Goal: Information Seeking & Learning: Learn about a topic

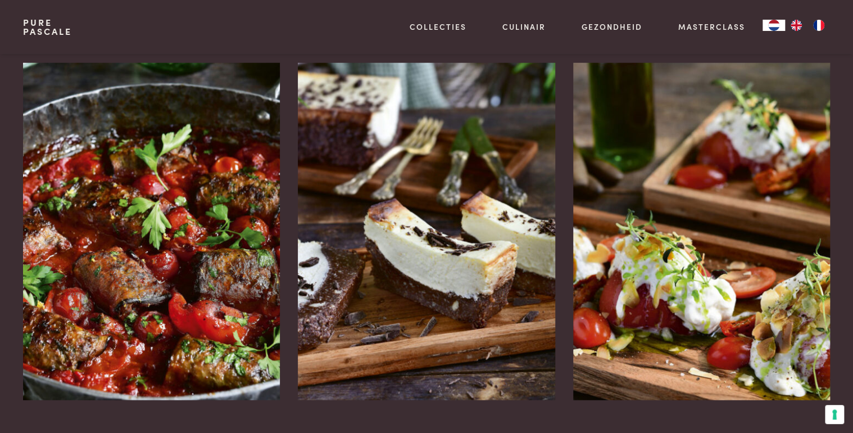
scroll to position [1438, 0]
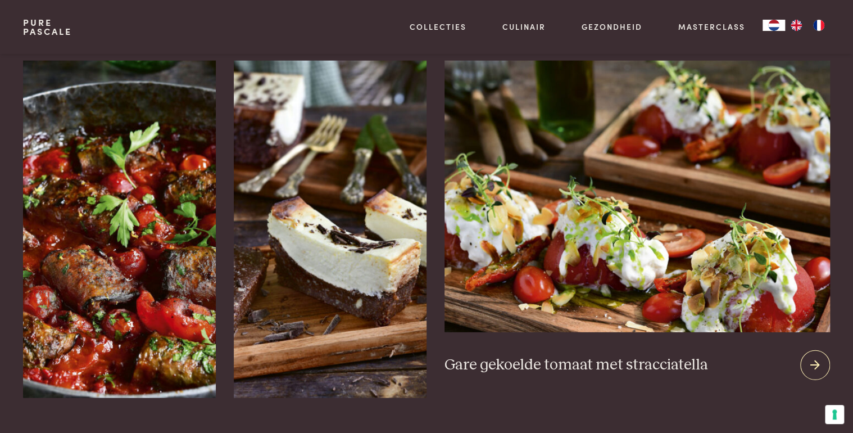
click at [816, 357] on icon at bounding box center [815, 365] width 10 height 16
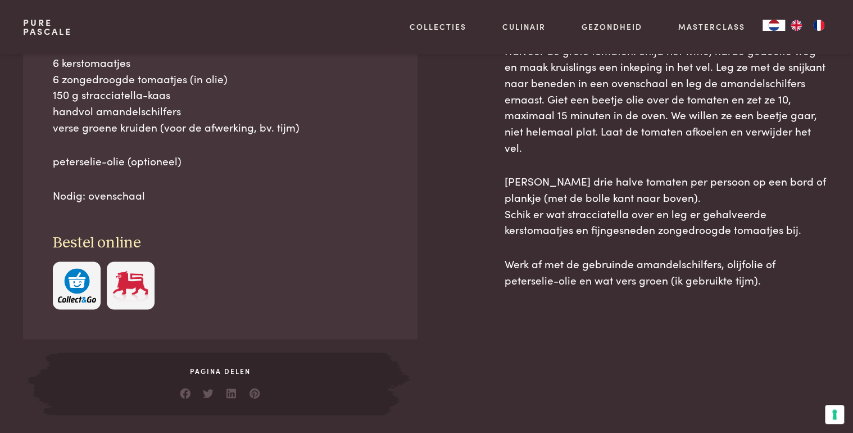
scroll to position [584, 0]
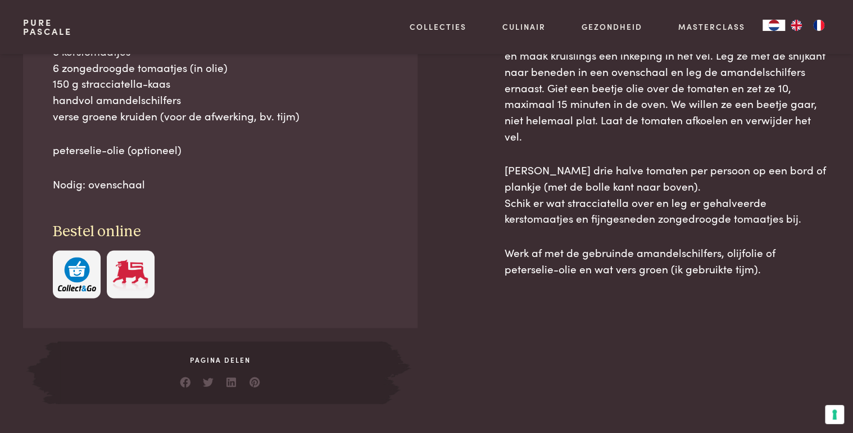
click at [84, 275] on img "button" at bounding box center [77, 274] width 38 height 34
click at [121, 276] on img at bounding box center [130, 274] width 38 height 34
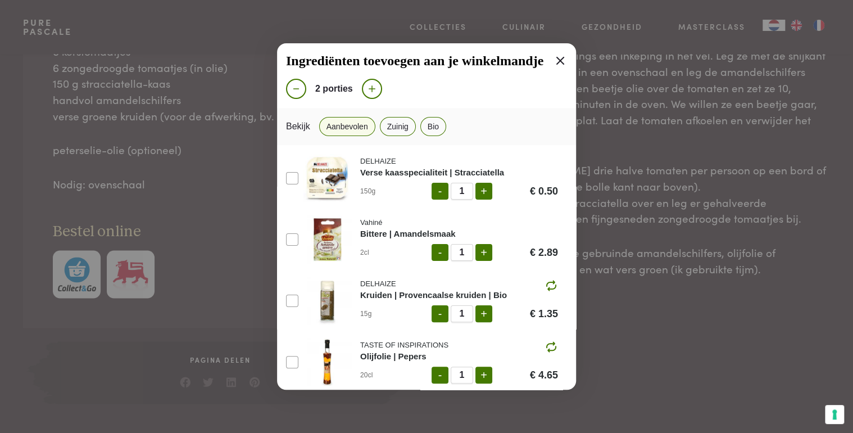
scroll to position [137, 0]
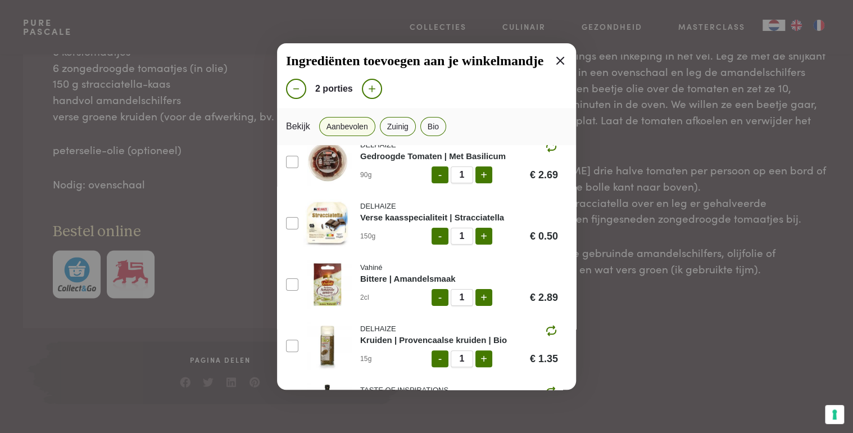
click at [329, 220] on img at bounding box center [327, 223] width 48 height 48
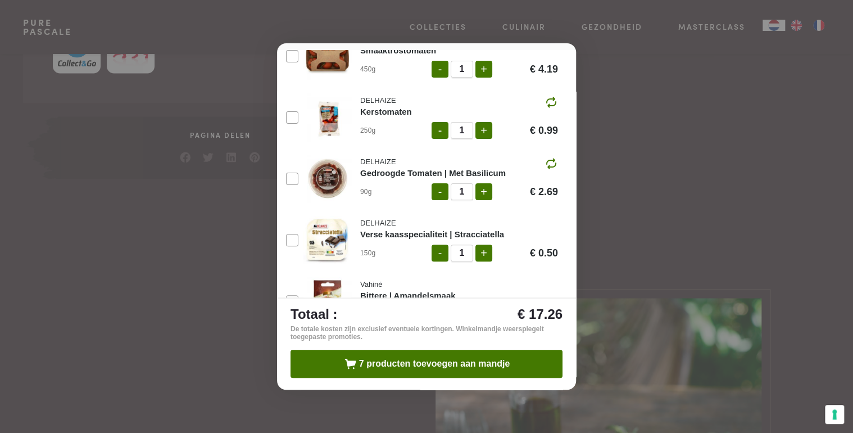
scroll to position [0, 0]
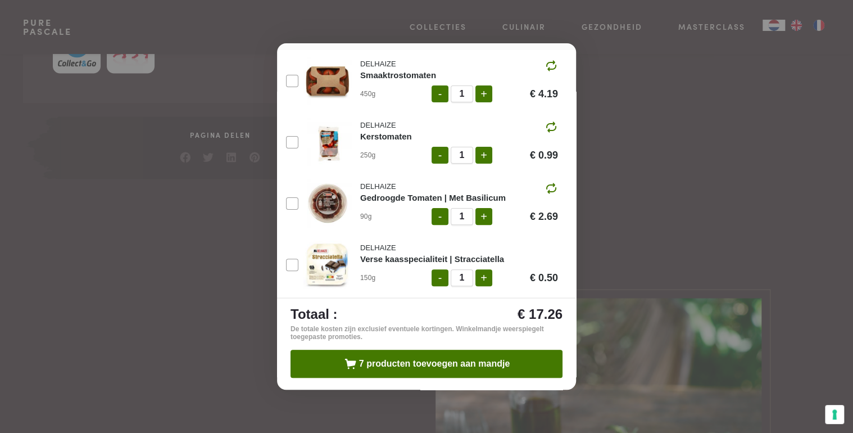
click at [675, 249] on div "Ingrediënten toevoegen aan je winkelmandje 2 porties Bekijk Aanbevolen Zuinig B…" at bounding box center [426, 216] width 853 height 433
click at [146, 23] on div "Ingrediënten toevoegen aan je winkelmandje 2 porties Bekijk Aanbevolen Zuinig B…" at bounding box center [426, 216] width 853 height 433
click at [333, 47] on div "Bekijk Aanbevolen Zuinig Bio" at bounding box center [426, 31] width 299 height 37
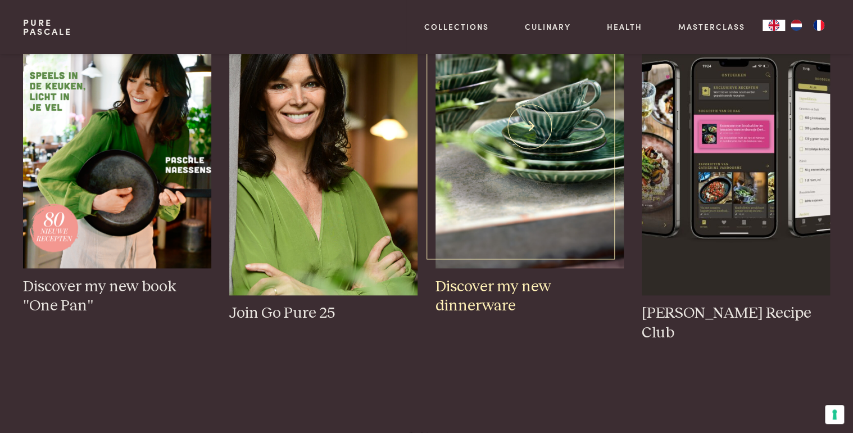
scroll to position [539, 0]
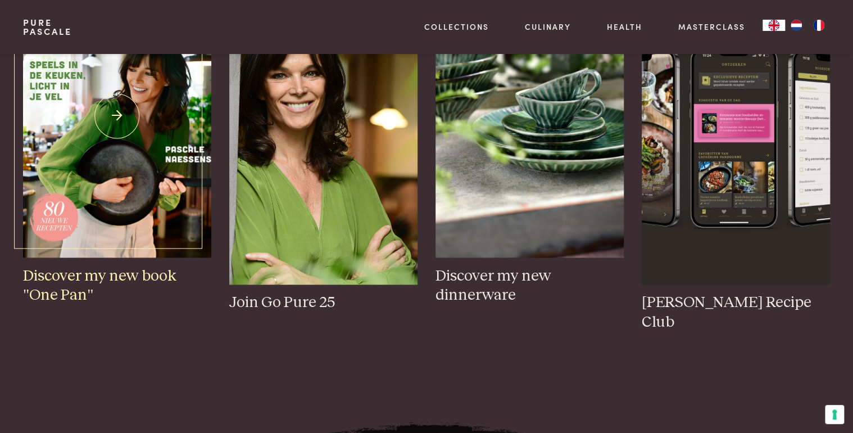
click at [184, 175] on img at bounding box center [117, 116] width 188 height 283
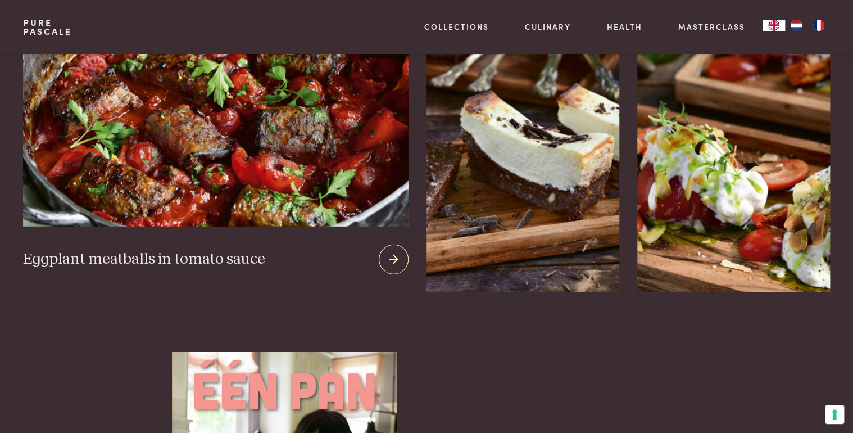
scroll to position [1528, 0]
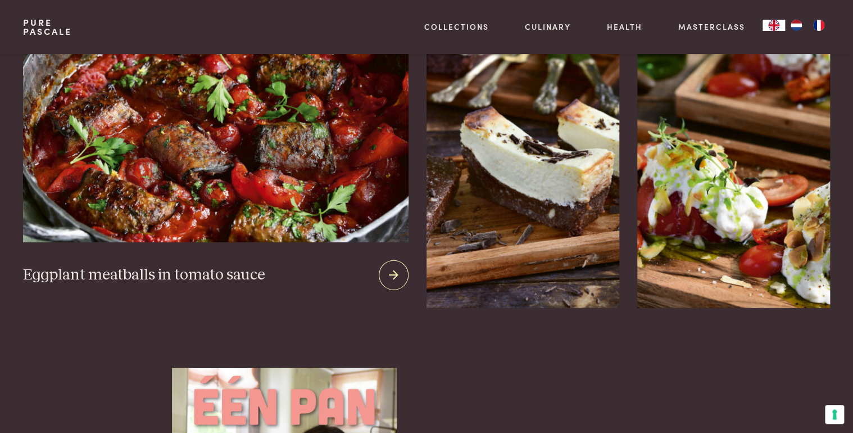
click at [205, 181] on img at bounding box center [215, 106] width 385 height 271
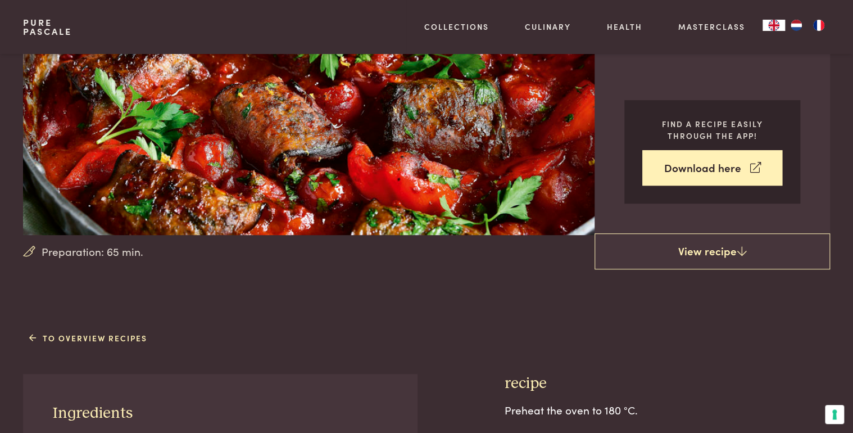
scroll to position [270, 0]
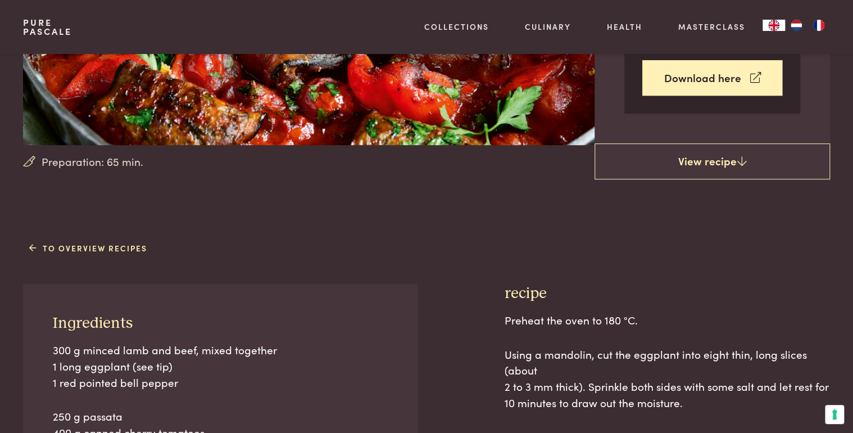
click at [795, 27] on img "NL" at bounding box center [795, 25] width 13 height 11
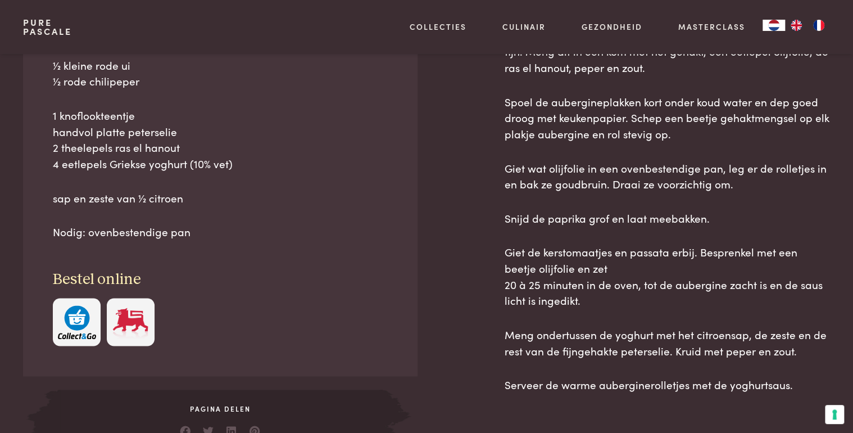
scroll to position [539, 0]
